Goal: Task Accomplishment & Management: Manage account settings

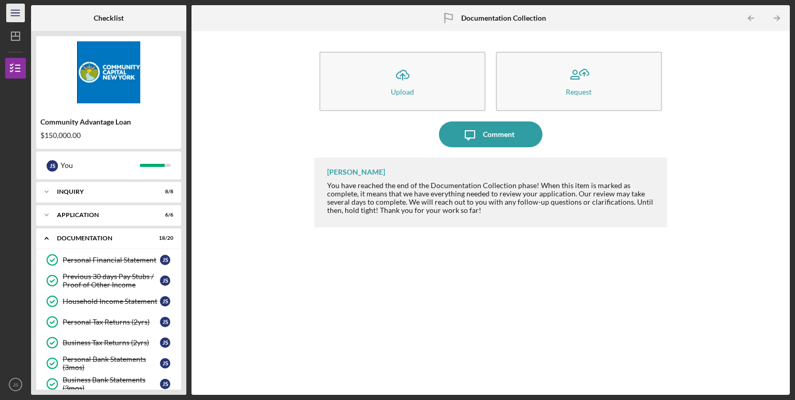
scroll to position [73, 0]
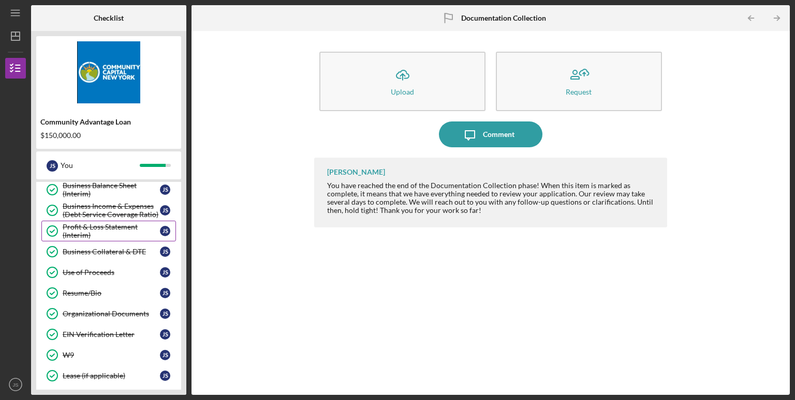
scroll to position [349, 0]
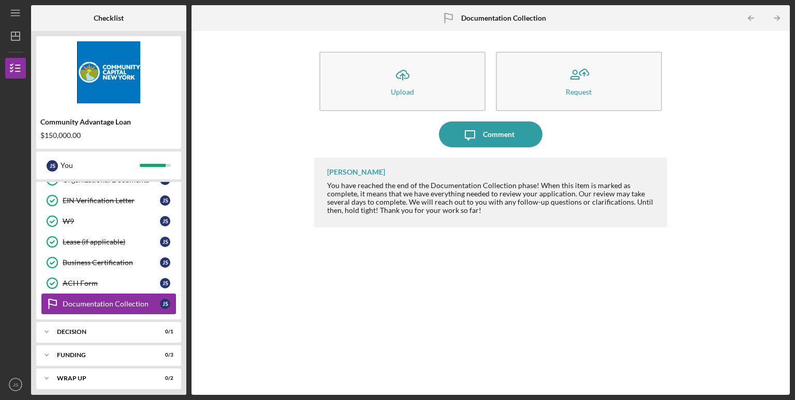
click at [118, 294] on link "Documentation Collection Documentation Collection J S" at bounding box center [108, 304] width 135 height 21
click at [237, 291] on div "Icon/Upload Upload Request Icon/Message Comment Dale Owen You have reached the …" at bounding box center [491, 213] width 588 height 354
